Goal: Information Seeking & Learning: Learn about a topic

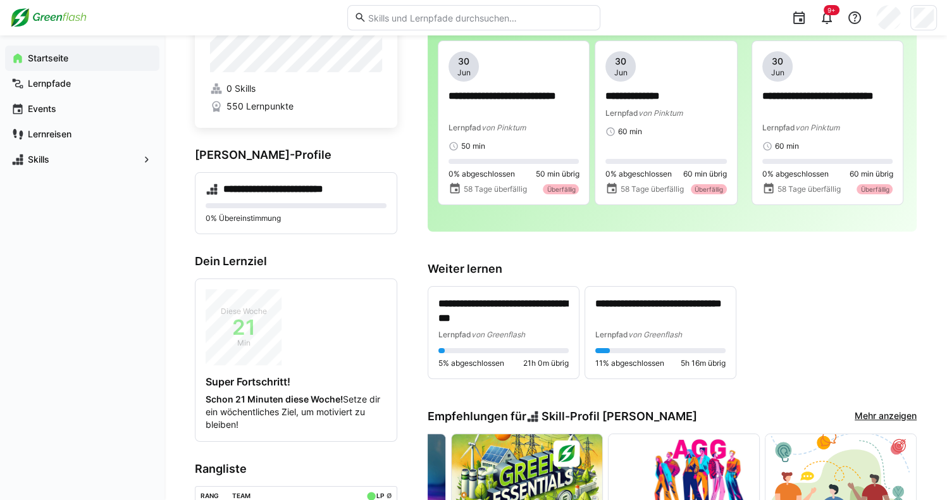
scroll to position [51, 0]
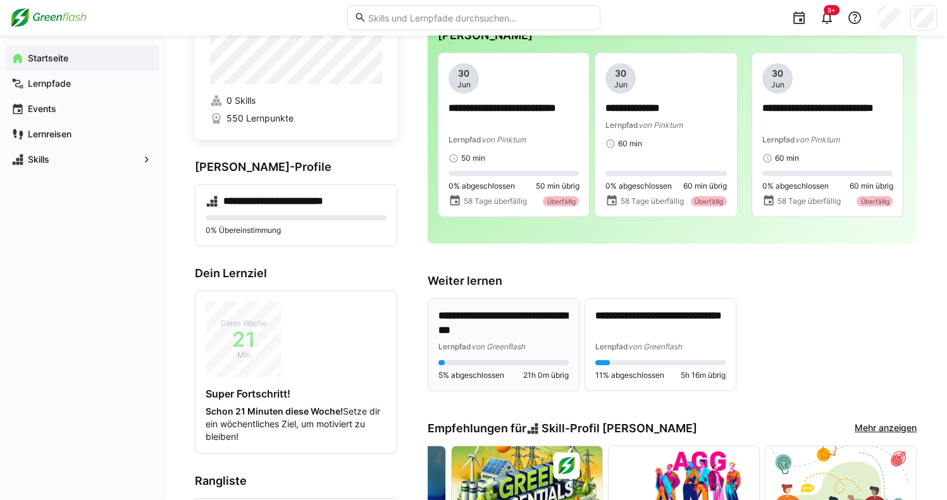
click at [488, 324] on p "**********" at bounding box center [503, 323] width 130 height 29
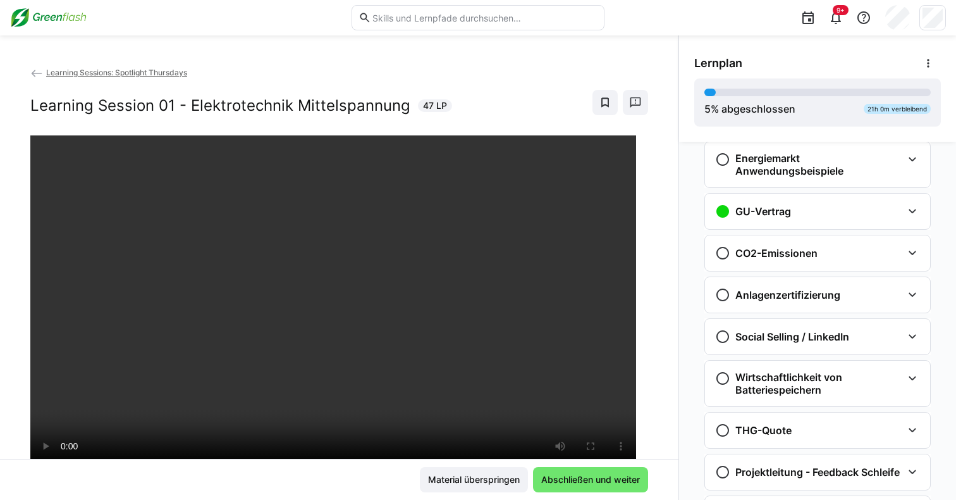
scroll to position [390, 0]
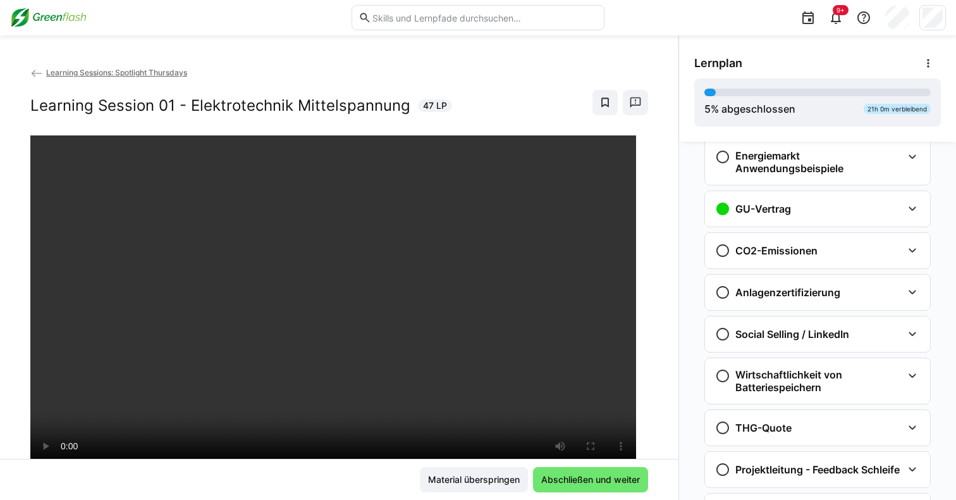
click at [772, 335] on h3 "Social Selling / LinkedIn" at bounding box center [792, 334] width 114 height 13
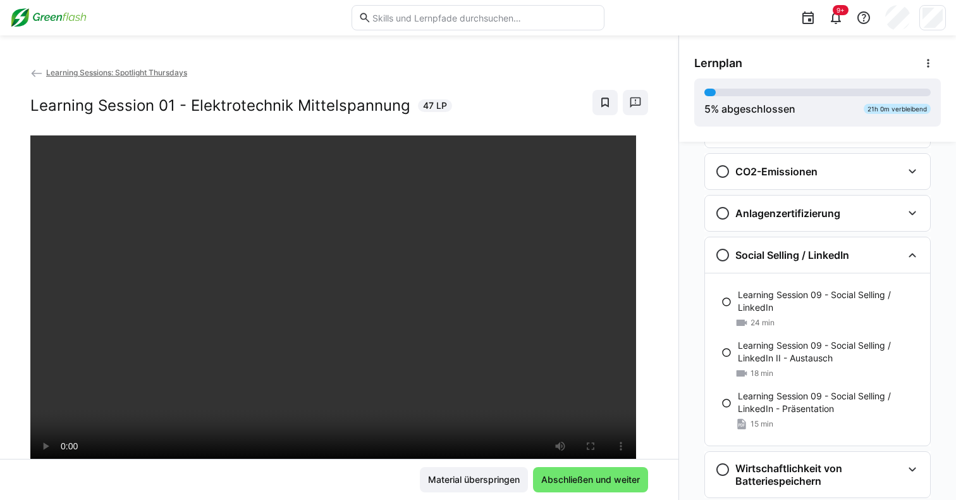
scroll to position [501, 0]
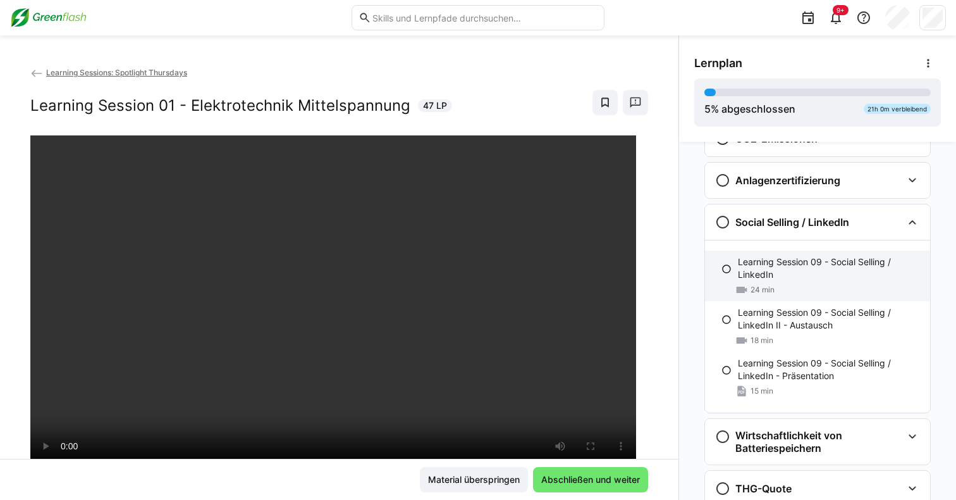
click at [713, 261] on div "Learning Session 09 - Social Selling / LinkedIn 24 min" at bounding box center [817, 275] width 225 height 51
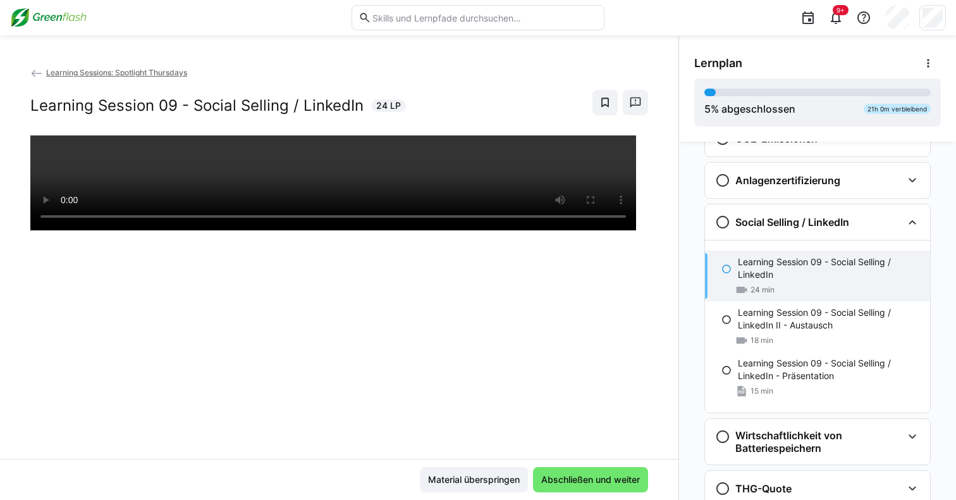
scroll to position [561, 0]
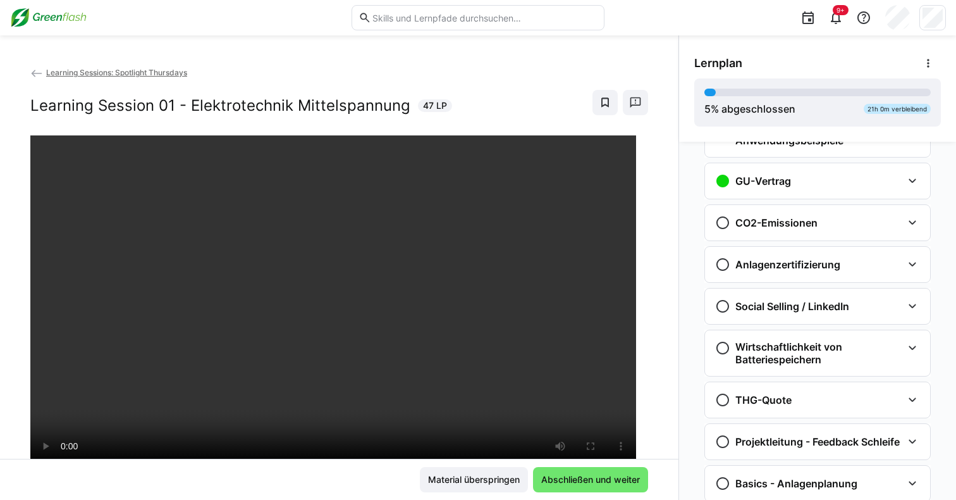
scroll to position [474, 0]
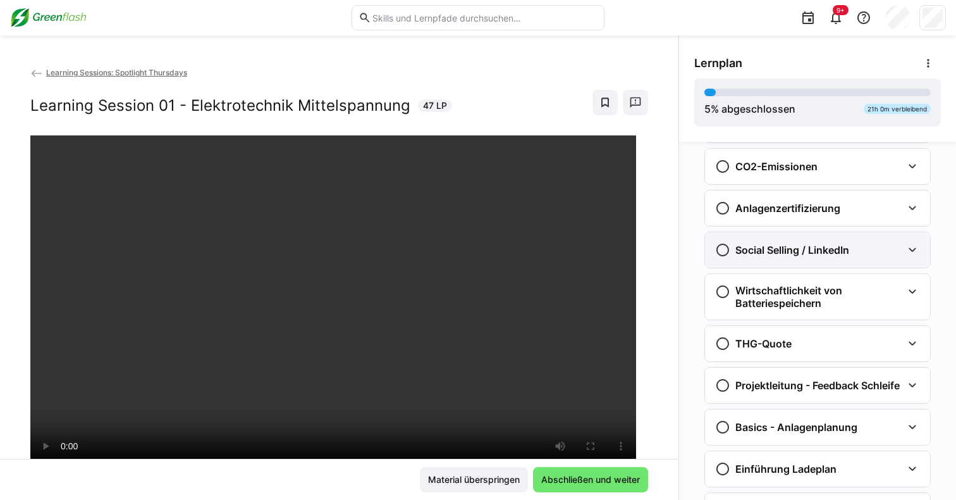
click at [746, 252] on h3 "Social Selling / LinkedIn" at bounding box center [792, 249] width 114 height 13
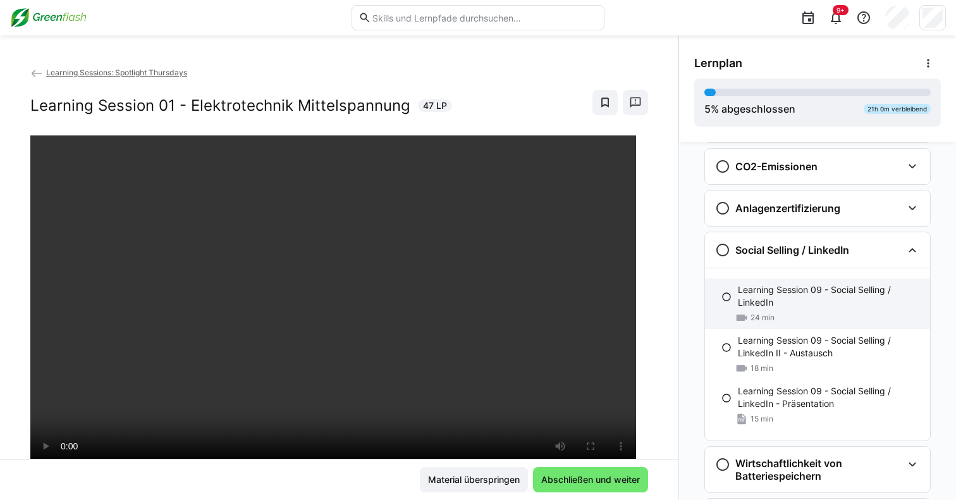
click at [778, 303] on p "Learning Session 09 - Social Selling / LinkedIn" at bounding box center [829, 295] width 182 height 25
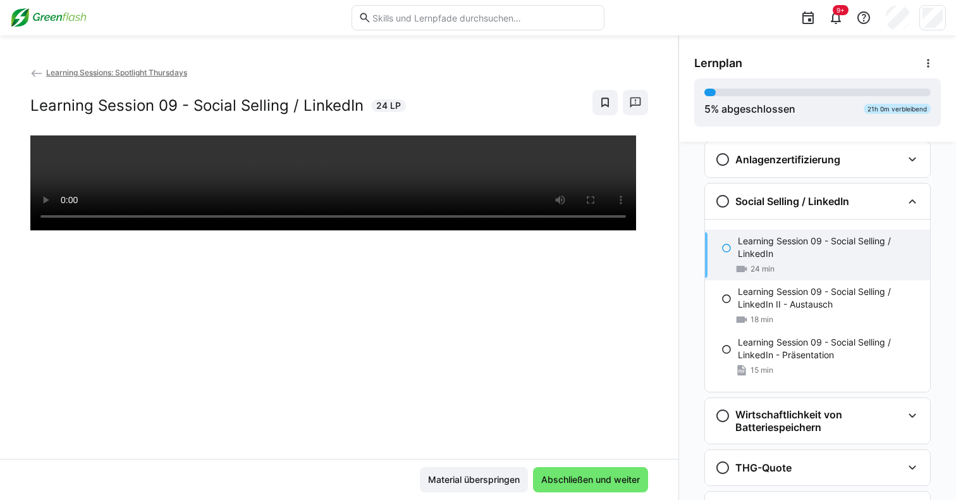
scroll to position [561, 0]
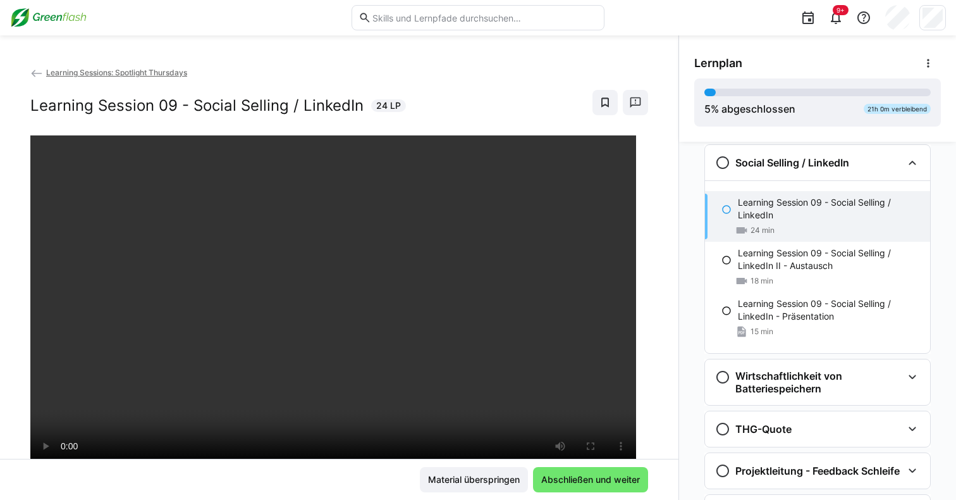
click at [68, 459] on div "Material überspringen Abschließen und weiter" at bounding box center [339, 478] width 679 height 41
click at [569, 481] on span "Abschließen und weiter" at bounding box center [590, 479] width 102 height 13
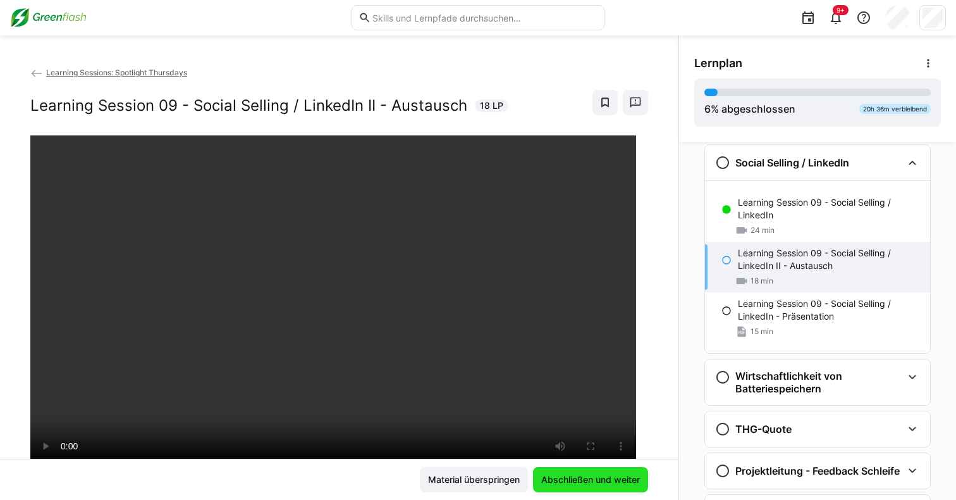
click at [569, 481] on span "Abschließen und weiter" at bounding box center [590, 479] width 102 height 13
